Goal: Navigation & Orientation: Find specific page/section

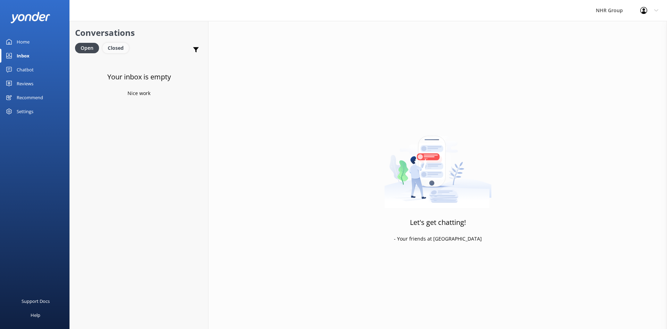
click at [115, 51] on div "Closed" at bounding box center [116, 48] width 26 height 10
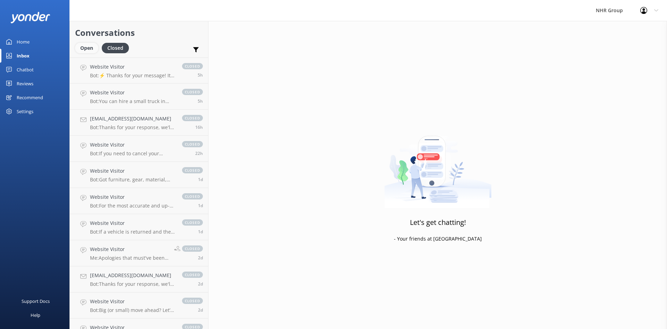
click at [91, 47] on div "Open" at bounding box center [86, 48] width 23 height 10
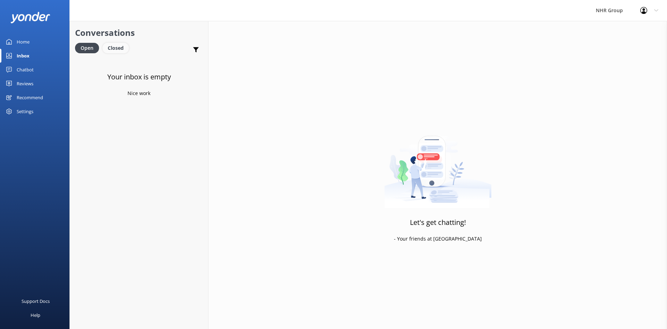
click at [114, 46] on div "Closed" at bounding box center [116, 48] width 26 height 10
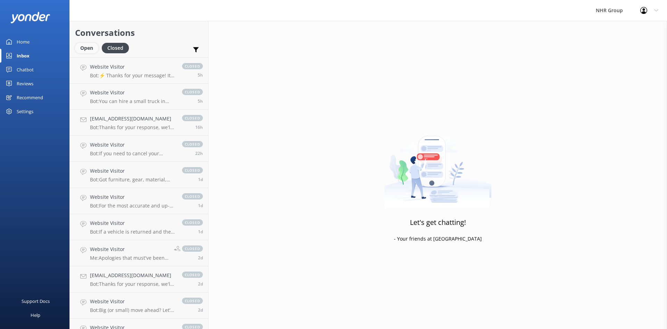
click at [89, 48] on div "Open" at bounding box center [86, 48] width 23 height 10
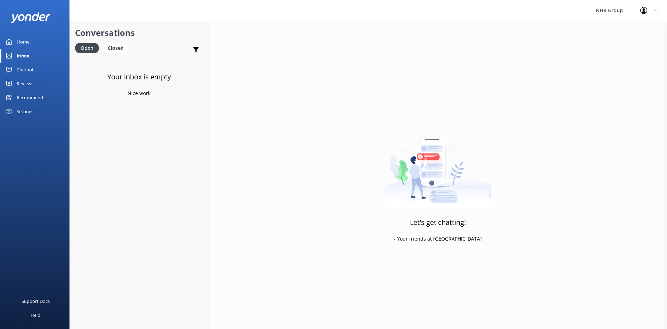
click at [18, 66] on div "Chatbot" at bounding box center [25, 70] width 17 height 14
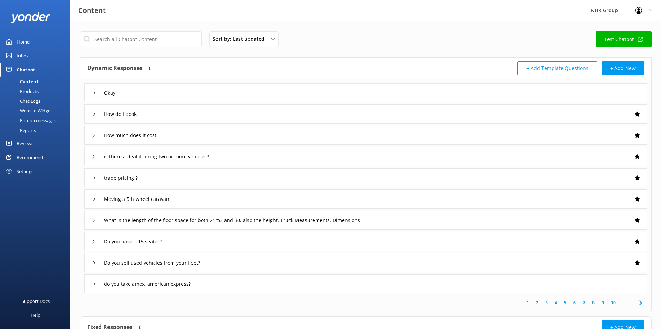
click at [17, 54] on div "Inbox" at bounding box center [23, 56] width 12 height 14
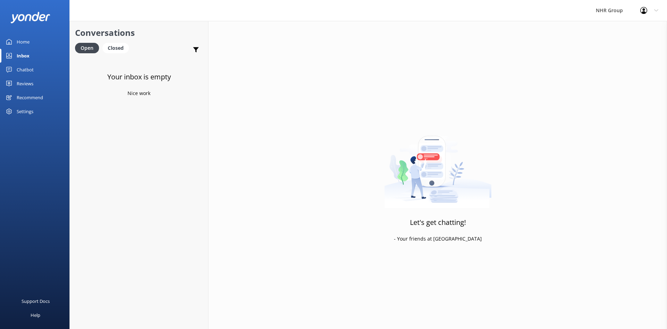
click at [30, 38] on link "Home" at bounding box center [35, 42] width 70 height 14
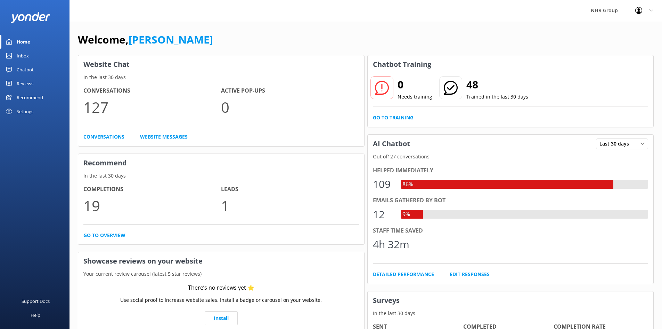
click at [384, 118] on link "Go to Training" at bounding box center [393, 118] width 41 height 8
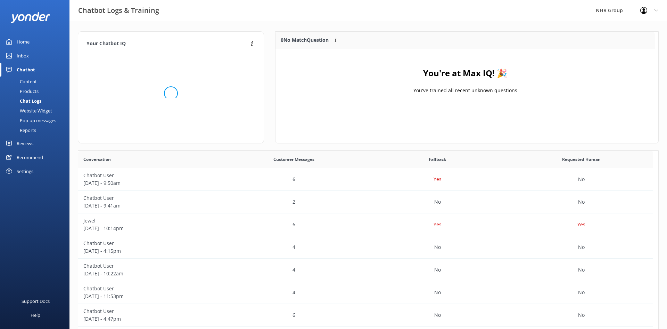
scroll to position [82, 374]
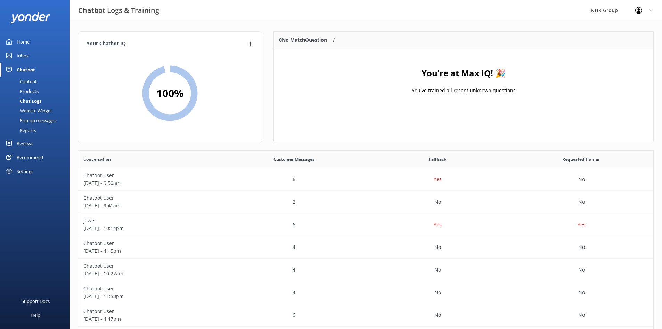
click at [31, 39] on link "Home" at bounding box center [35, 42] width 70 height 14
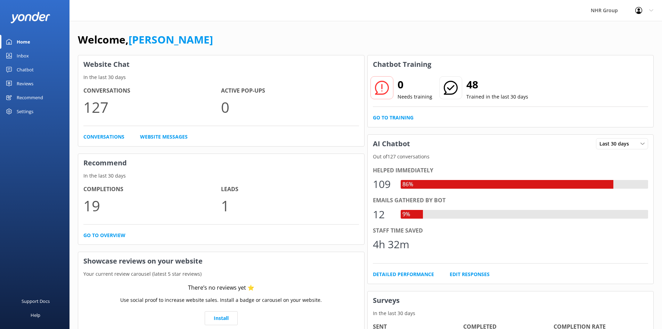
click at [23, 56] on div "Inbox" at bounding box center [23, 56] width 12 height 14
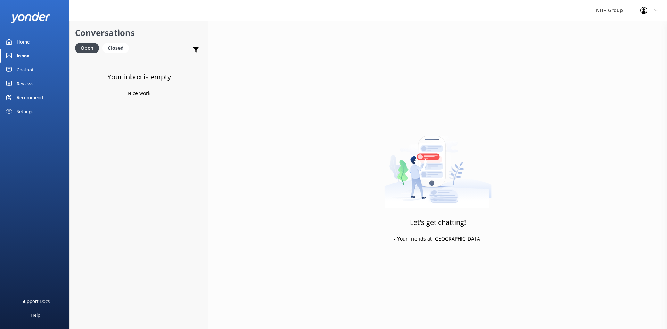
click at [23, 45] on div "Home" at bounding box center [23, 42] width 13 height 14
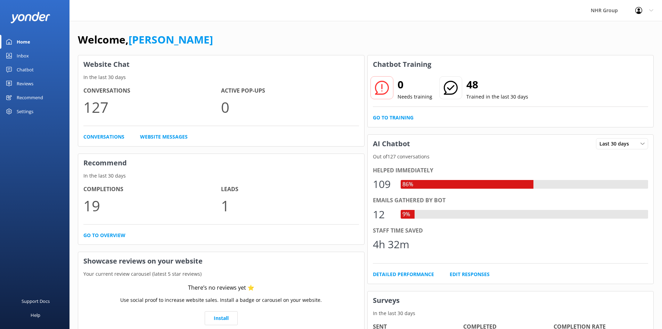
click at [27, 70] on div "Chatbot" at bounding box center [25, 70] width 17 height 14
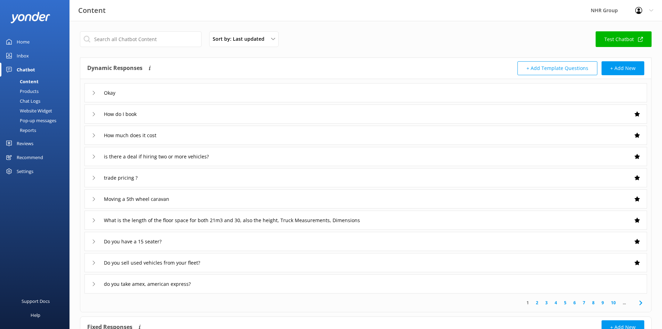
click at [23, 41] on div "Home" at bounding box center [23, 42] width 13 height 14
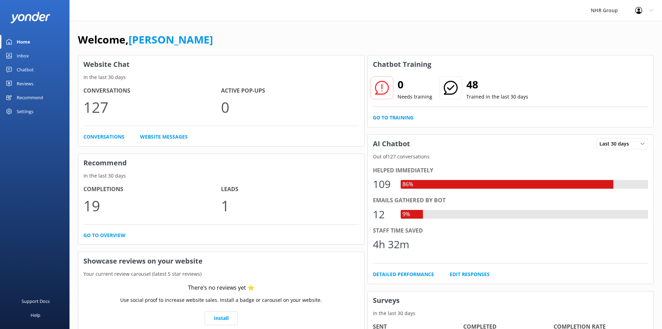
click at [17, 55] on div "Inbox" at bounding box center [23, 56] width 12 height 14
